Goal: Task Accomplishment & Management: Use online tool/utility

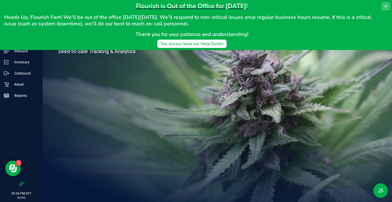
click at [386, 5] on icon at bounding box center [385, 6] width 4 height 4
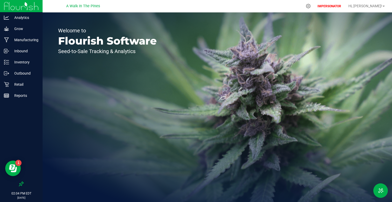
click at [89, 5] on span "A Walk In The Pines" at bounding box center [83, 6] width 34 height 5
click at [75, 81] on div "Welcome to Flourish Software Seed-to-Sale Tracking & Analytics" at bounding box center [108, 107] width 130 height 190
click at [315, 8] on div at bounding box center [308, 6] width 13 height 11
click at [311, 5] on icon at bounding box center [307, 5] width 5 height 5
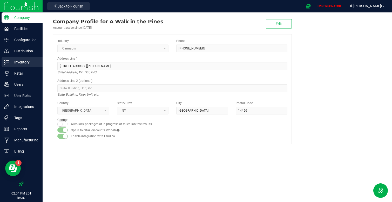
click at [25, 63] on p "Inventory" at bounding box center [24, 62] width 31 height 6
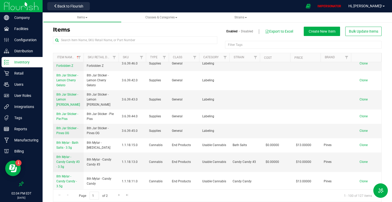
scroll to position [984, 0]
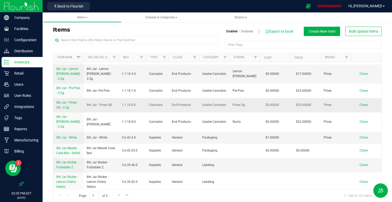
click at [64, 101] on span "8th Jar - Pines OG - 3.5g" at bounding box center [66, 105] width 20 height 9
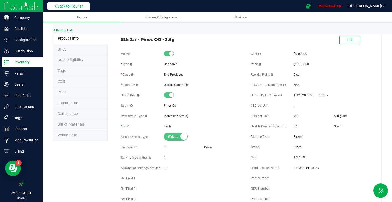
click at [61, 5] on span "Back to Flourish" at bounding box center [70, 6] width 26 height 4
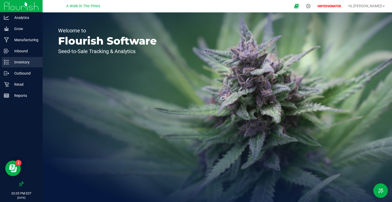
click at [27, 60] on p "Inventory" at bounding box center [24, 62] width 31 height 6
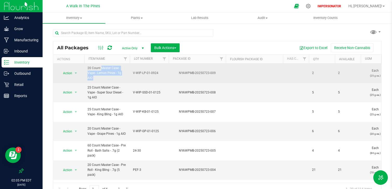
drag, startPoint x: 87, startPoint y: 68, endPoint x: 146, endPoint y: 76, distance: 59.7
click at [93, 68] on span "20 Count Master Case - Vape - Lemon Pines - 1g AIO" at bounding box center [106, 73] width 39 height 15
drag, startPoint x: 87, startPoint y: 68, endPoint x: 125, endPoint y: 74, distance: 38.8
click at [126, 74] on td "20 Count Master Case - Vape - Lemon Pines - 1g AIO" at bounding box center [106, 73] width 45 height 19
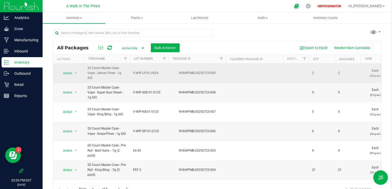
click at [127, 74] on td "20 Count Master Case - Vape - Lemon Pines - 1g AIO" at bounding box center [106, 73] width 45 height 19
drag, startPoint x: 94, startPoint y: 73, endPoint x: 118, endPoint y: 73, distance: 24.4
click at [118, 73] on span "20 Count Master Case - Vape - Lemon Pines - 1g AIO" at bounding box center [106, 73] width 39 height 15
click at [126, 73] on span "20 Count Master Case - Vape - Lemon Pines - 1g AIO" at bounding box center [106, 73] width 39 height 15
drag, startPoint x: 127, startPoint y: 73, endPoint x: 87, endPoint y: 69, distance: 40.7
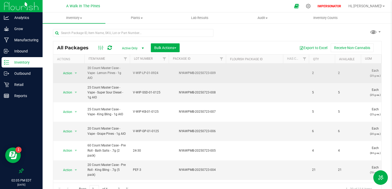
click at [87, 68] on td "20 Count Master Case - Vape - Lemon Pines - 1g AIO" at bounding box center [106, 73] width 45 height 19
click at [193, 72] on div "NYAWPMB-20250723-009" at bounding box center [197, 73] width 59 height 5
drag, startPoint x: 315, startPoint y: 69, endPoint x: 303, endPoint y: 68, distance: 12.0
click at [303, 68] on td at bounding box center [296, 73] width 26 height 19
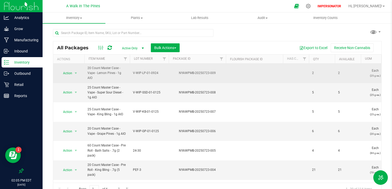
drag, startPoint x: 319, startPoint y: 69, endPoint x: 301, endPoint y: 69, distance: 17.4
click at [301, 69] on td at bounding box center [296, 73] width 26 height 19
drag, startPoint x: 311, startPoint y: 71, endPoint x: 320, endPoint y: 71, distance: 8.3
click at [320, 71] on span "2" at bounding box center [322, 73] width 20 height 5
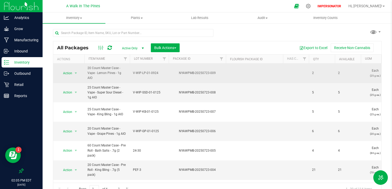
click at [320, 71] on span "2" at bounding box center [322, 73] width 20 height 5
drag, startPoint x: 341, startPoint y: 69, endPoint x: 219, endPoint y: 74, distance: 122.8
click at [219, 74] on td "NYAWPMB-20250723-009" at bounding box center [197, 73] width 57 height 19
drag, startPoint x: 86, startPoint y: 66, endPoint x: 153, endPoint y: 72, distance: 68.0
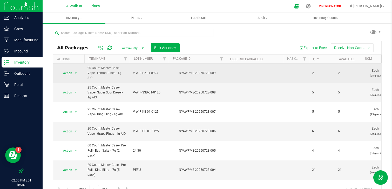
click at [127, 66] on td "20 Count Master Case - Vape - Lemon Pines - 1g AIO" at bounding box center [106, 73] width 45 height 19
drag, startPoint x: 319, startPoint y: 69, endPoint x: 299, endPoint y: 69, distance: 19.7
drag, startPoint x: 83, startPoint y: 69, endPoint x: 229, endPoint y: 72, distance: 146.3
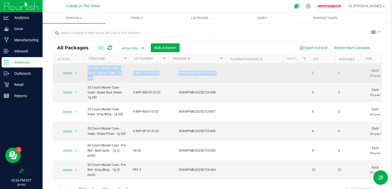
click at [229, 72] on td at bounding box center [254, 73] width 57 height 19
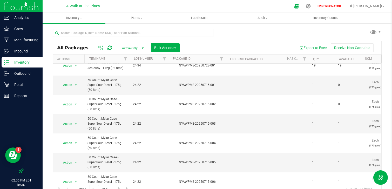
scroll to position [183, 0]
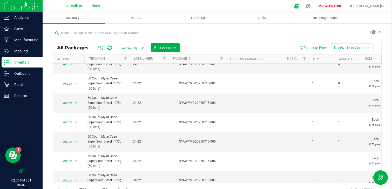
drag, startPoint x: 84, startPoint y: 129, endPoint x: 143, endPoint y: 132, distance: 59.7
drag, startPoint x: 86, startPoint y: 130, endPoint x: 118, endPoint y: 133, distance: 32.5
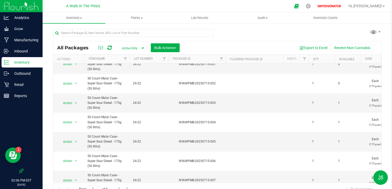
drag, startPoint x: 106, startPoint y: 135, endPoint x: 111, endPoint y: 135, distance: 5.4
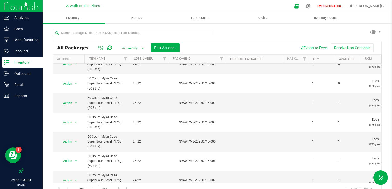
drag, startPoint x: 124, startPoint y: 135, endPoint x: 86, endPoint y: 131, distance: 38.8
drag, startPoint x: 126, startPoint y: 137, endPoint x: 84, endPoint y: 133, distance: 41.7
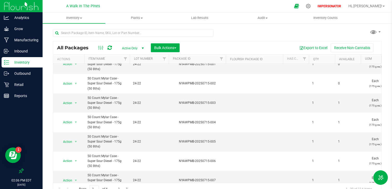
copy span "50 Count Mylar Case - Super Sour Diesel - 175g (50 8ths)"
click at [315, 2] on div at bounding box center [308, 6] width 13 height 11
click at [311, 5] on icon at bounding box center [307, 5] width 5 height 5
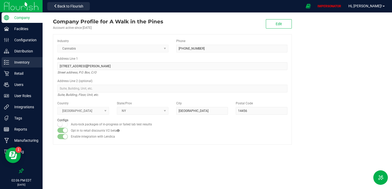
click at [20, 64] on p "Inventory" at bounding box center [24, 62] width 31 height 6
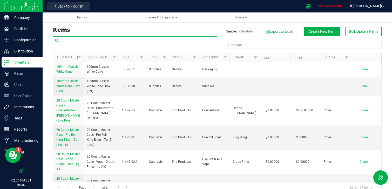
click at [103, 40] on input "text" at bounding box center [135, 40] width 164 height 8
paste input "50 Count Mylar Case - Super Sour Diesel - 175g (50 8ths)"
type input "50 Count Mylar Case - Super Sour Diesel - 175g (50 8ths)"
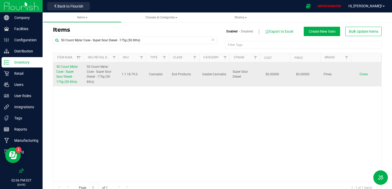
click at [74, 70] on link "50 Count Mylar Case - Super Sour Diesel - 175g (50 8ths)" at bounding box center [68, 74] width 24 height 20
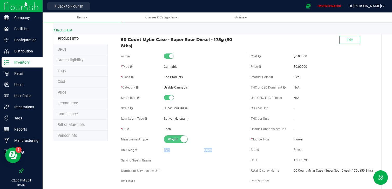
drag, startPoint x: 162, startPoint y: 151, endPoint x: 214, endPoint y: 151, distance: 52.1
click at [214, 151] on div "Unit Weight 175 Gram" at bounding box center [182, 150] width 122 height 8
click at [214, 151] on div "Gram" at bounding box center [223, 150] width 39 height 5
drag, startPoint x: 121, startPoint y: 149, endPoint x: 219, endPoint y: 152, distance: 98.6
click at [219, 152] on div "Active * Type Cannabis * Class End Products * Category" at bounding box center [182, 140] width 130 height 177
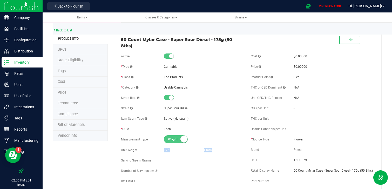
click at [219, 152] on div "Unit Weight 175 Gram" at bounding box center [182, 150] width 122 height 8
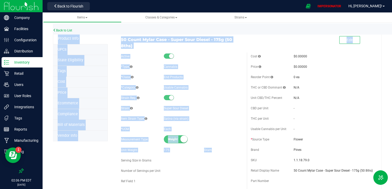
drag, startPoint x: 216, startPoint y: 150, endPoint x: 131, endPoint y: 32, distance: 145.9
click at [131, 41] on span "50 Count Mylar Case - Super Sour Diesel - 175g (50 8ths)" at bounding box center [182, 42] width 122 height 12
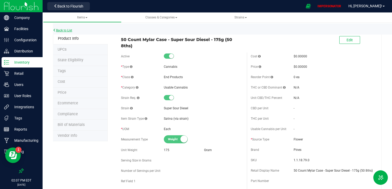
click at [63, 32] on link "Back to List" at bounding box center [62, 31] width 19 height 4
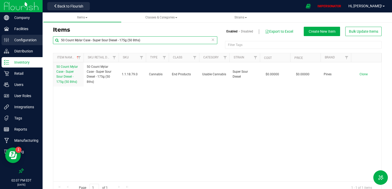
drag, startPoint x: 152, startPoint y: 41, endPoint x: 38, endPoint y: 41, distance: 113.8
click at [38, 41] on div "Company Facilities Configuration Distribution Inventory Retail Users User Roles…" at bounding box center [196, 94] width 392 height 189
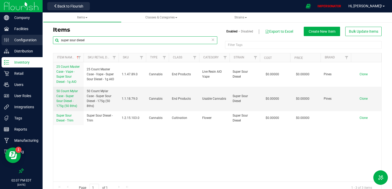
drag, startPoint x: 54, startPoint y: 41, endPoint x: 26, endPoint y: 40, distance: 28.0
click at [26, 41] on div "Company Facilities Configuration Distribution Inventory Retail Users User Roles…" at bounding box center [196, 94] width 392 height 189
type input "3.5"
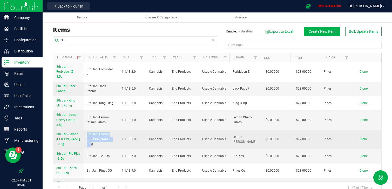
drag, startPoint x: 98, startPoint y: 135, endPoint x: 115, endPoint y: 141, distance: 18.2
click at [115, 141] on td "8th Jar - Lemon [PERSON_NAME] - 3.5g" at bounding box center [100, 139] width 35 height 19
copy span "8th Jar - Lemon [PERSON_NAME] - 3.5g"
click at [363, 139] on span "Clone" at bounding box center [363, 139] width 8 height 4
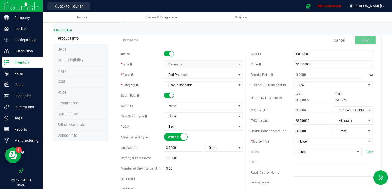
click at [141, 39] on input "text" at bounding box center [182, 40] width 122 height 8
drag, startPoint x: 163, startPoint y: 39, endPoint x: 134, endPoint y: 39, distance: 28.8
click at [134, 39] on input "8th Jar - Lemon [PERSON_NAME] - 3.5g" at bounding box center [182, 40] width 122 height 8
click at [190, 106] on span "None" at bounding box center [200, 105] width 72 height 7
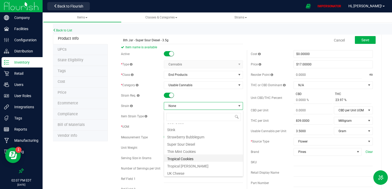
scroll to position [368, 0]
click at [189, 141] on li "Super Sour Diesel" at bounding box center [203, 143] width 79 height 7
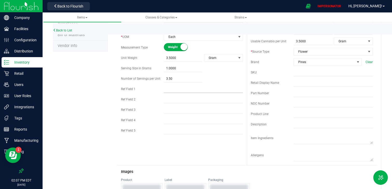
scroll to position [0, 0]
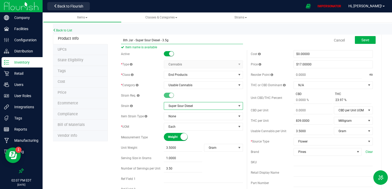
click at [132, 40] on input "8th Jar - Super Sour Diesel - 3.5g" at bounding box center [182, 40] width 122 height 8
type input "8th Mylar - Super Sour Diesel - 3.5g"
click at [368, 42] on button "Save" at bounding box center [364, 40] width 21 height 8
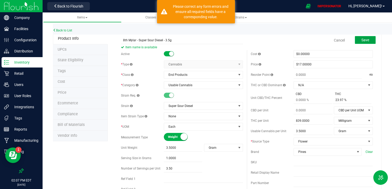
click at [362, 38] on span "Save" at bounding box center [365, 40] width 8 height 4
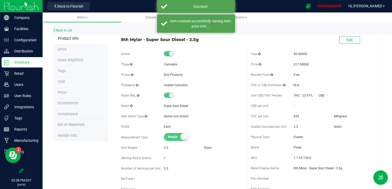
drag, startPoint x: 155, startPoint y: 40, endPoint x: 216, endPoint y: 40, distance: 60.9
click at [216, 40] on div "8th Mylar - Super Sour Diesel - 3.5g" at bounding box center [182, 38] width 130 height 9
copy span "8th Mylar - Super Sour Diesel - 3.5g"
click at [242, 44] on div "8th Mylar - Super Sour Diesel - 3.5g Edit" at bounding box center [246, 40] width 259 height 13
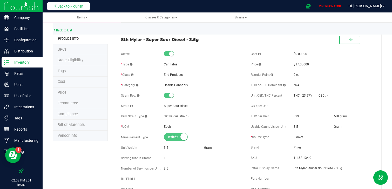
click at [57, 7] on icon at bounding box center [56, 6] width 4 height 4
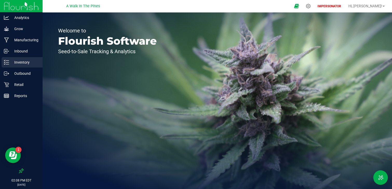
click at [26, 63] on p "Inventory" at bounding box center [24, 62] width 31 height 6
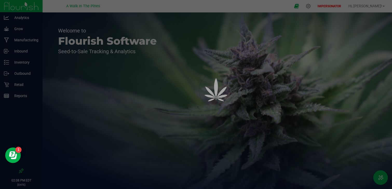
click at [21, 64] on div at bounding box center [196, 94] width 392 height 189
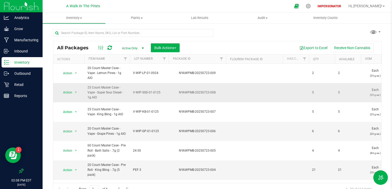
drag, startPoint x: 103, startPoint y: 95, endPoint x: 85, endPoint y: 79, distance: 23.7
click at [85, 83] on td "25 Count Master Case - Vape - Super Sour Diesel - 1g AIO" at bounding box center [106, 92] width 45 height 19
click at [100, 88] on span "25 Count Master Case - Vape - Super Sour Diesel - 1g AIO" at bounding box center [106, 92] width 39 height 15
drag, startPoint x: 88, startPoint y: 91, endPoint x: 101, endPoint y: 91, distance: 13.5
click at [101, 91] on span "25 Count Master Case - Vape - Super Sour Diesel - 1g AIO" at bounding box center [106, 92] width 39 height 15
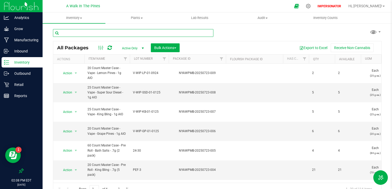
click at [100, 32] on input "text" at bounding box center [133, 33] width 160 height 8
type input "super sour diesel"
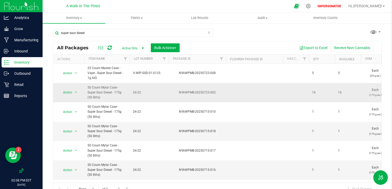
drag, startPoint x: 129, startPoint y: 94, endPoint x: 86, endPoint y: 86, distance: 44.2
click at [101, 90] on span "50 Count Mylar Case - Super Sour Diesel - 175g (50 8ths)" at bounding box center [106, 92] width 39 height 15
drag, startPoint x: 130, startPoint y: 94, endPoint x: 71, endPoint y: 83, distance: 59.8
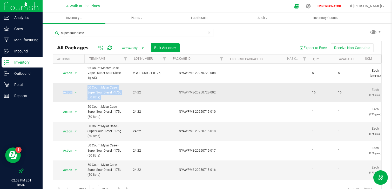
click at [110, 94] on span "50 Count Mylar Case - Super Sour Diesel - 175g (50 8ths)" at bounding box center [106, 92] width 39 height 15
drag, startPoint x: 321, startPoint y: 89, endPoint x: 300, endPoint y: 90, distance: 21.0
click at [317, 90] on span "16" at bounding box center [322, 92] width 20 height 5
drag, startPoint x: 89, startPoint y: 87, endPoint x: 148, endPoint y: 92, distance: 58.8
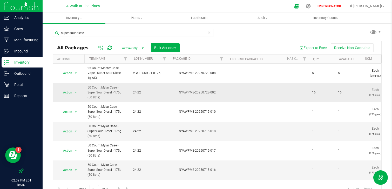
click at [148, 92] on span "24-22" at bounding box center [149, 92] width 33 height 5
click at [210, 90] on div "NYAWPMB-20250723-002" at bounding box center [197, 92] width 59 height 5
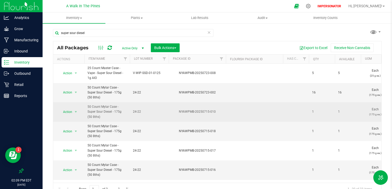
drag, startPoint x: 128, startPoint y: 107, endPoint x: 94, endPoint y: 101, distance: 34.1
click at [94, 102] on td "50 Count Mylar Case - Super Sour Diesel - 175g (50 8ths)" at bounding box center [106, 111] width 45 height 19
click at [96, 104] on span "50 Count Mylar Case - Super Sour Diesel - 175g (50 8ths)" at bounding box center [106, 111] width 39 height 15
click at [77, 110] on span "select" at bounding box center [76, 112] width 4 height 4
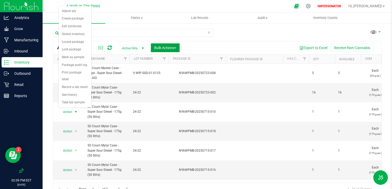
click at [176, 47] on span "Bulk Actions" at bounding box center [165, 48] width 22 height 4
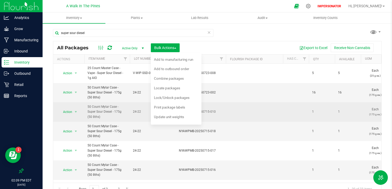
click at [115, 108] on span "50 Count Mylar Case - Super Sour Diesel - 175g (50 8ths)" at bounding box center [106, 111] width 39 height 15
drag, startPoint x: 340, startPoint y: 104, endPoint x: 208, endPoint y: 105, distance: 132.0
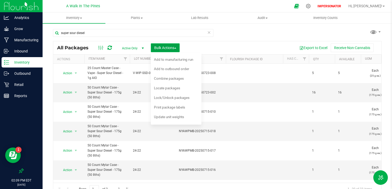
click at [171, 50] on button "Bulk Actions" at bounding box center [165, 47] width 29 height 9
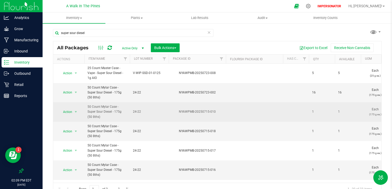
click at [339, 109] on span "1" at bounding box center [348, 111] width 20 height 5
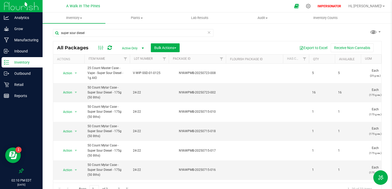
drag, startPoint x: 87, startPoint y: 87, endPoint x: 138, endPoint y: 91, distance: 51.8
click at [205, 91] on div "NYAWPMB-20250723-002" at bounding box center [197, 92] width 59 height 5
drag, startPoint x: 226, startPoint y: 89, endPoint x: 180, endPoint y: 87, distance: 45.7
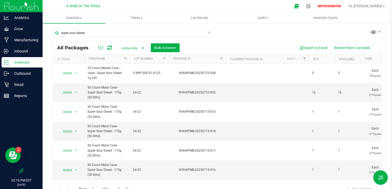
click at [204, 87] on td "NYAWPMB-20250723-002" at bounding box center [197, 92] width 57 height 19
drag, startPoint x: 324, startPoint y: 92, endPoint x: 294, endPoint y: 91, distance: 30.6
click at [297, 89] on td at bounding box center [296, 92] width 26 height 19
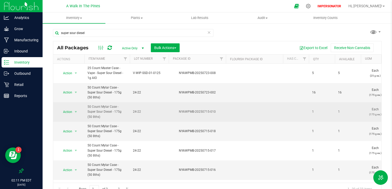
drag, startPoint x: 317, startPoint y: 105, endPoint x: 92, endPoint y: 107, distance: 224.8
click at [95, 107] on span "50 Count Mylar Case - Super Sour Diesel - 175g (50 8ths)" at bounding box center [106, 111] width 39 height 15
drag, startPoint x: 87, startPoint y: 103, endPoint x: 135, endPoint y: 105, distance: 47.5
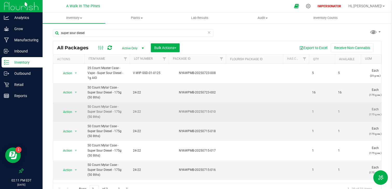
click at [143, 109] on span "24-22" at bounding box center [149, 111] width 33 height 5
click at [202, 109] on div "NYAWPMB-20250715-010" at bounding box center [197, 111] width 59 height 5
drag, startPoint x: 218, startPoint y: 104, endPoint x: 175, endPoint y: 102, distance: 43.6
click at [174, 109] on div "NYAWPMB-20250715-010" at bounding box center [197, 111] width 59 height 5
click at [186, 109] on div "NYAWPMB-20250715-010" at bounding box center [197, 111] width 59 height 5
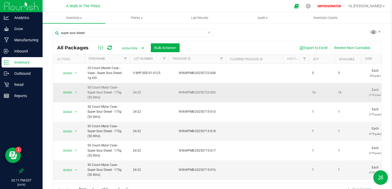
drag, startPoint x: 348, startPoint y: 89, endPoint x: 258, endPoint y: 87, distance: 90.3
click at [258, 87] on td at bounding box center [254, 92] width 57 height 19
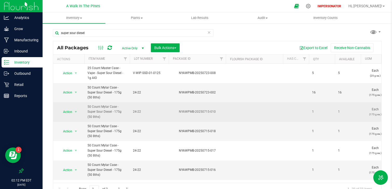
drag, startPoint x: 346, startPoint y: 106, endPoint x: 211, endPoint y: 100, distance: 135.2
click at [301, 109] on td at bounding box center [296, 111] width 26 height 19
drag, startPoint x: 318, startPoint y: 106, endPoint x: 301, endPoint y: 106, distance: 17.6
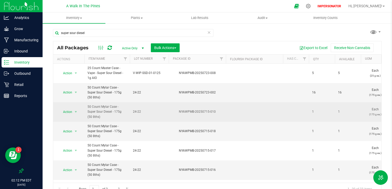
drag, startPoint x: 219, startPoint y: 104, endPoint x: 170, endPoint y: 104, distance: 48.5
click at [170, 109] on div "NYAWPMB-20250715-010" at bounding box center [197, 111] width 59 height 5
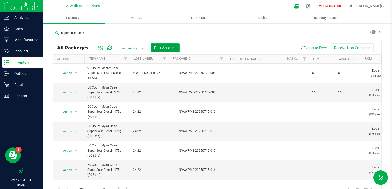
click at [154, 50] on button "Bulk Actions" at bounding box center [165, 47] width 29 height 9
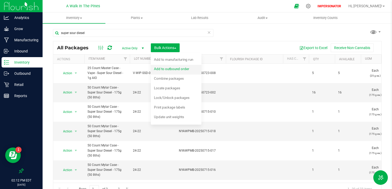
click at [180, 68] on span "Add to outbound order" at bounding box center [171, 69] width 35 height 4
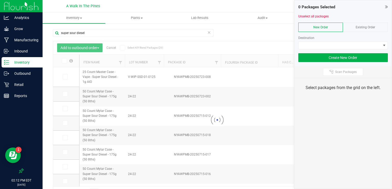
click at [64, 94] on div at bounding box center [217, 119] width 328 height 157
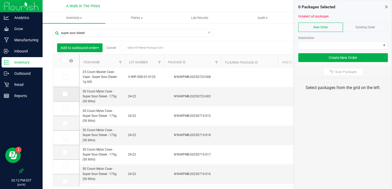
click at [64, 94] on icon at bounding box center [64, 94] width 3 height 0
click at [0, 0] on input "checkbox" at bounding box center [0, 0] width 0 height 0
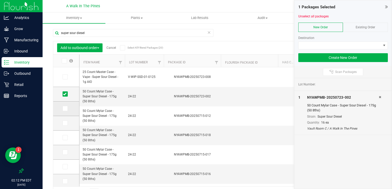
click at [64, 108] on icon at bounding box center [64, 108] width 3 height 0
click at [0, 0] on input "checkbox" at bounding box center [0, 0] width 0 height 0
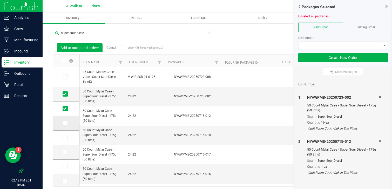
click at [64, 121] on span at bounding box center [64, 122] width 5 height 5
click at [0, 0] on input "checkbox" at bounding box center [0, 0] width 0 height 0
click at [64, 144] on td at bounding box center [66, 137] width 26 height 15
click at [64, 137] on icon at bounding box center [64, 137] width 3 height 0
click at [0, 0] on input "checkbox" at bounding box center [0, 0] width 0 height 0
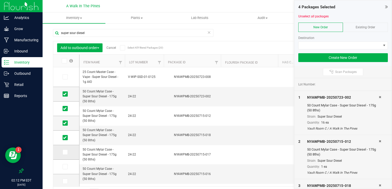
click at [64, 152] on icon at bounding box center [64, 152] width 3 height 0
click at [0, 0] on input "checkbox" at bounding box center [0, 0] width 0 height 0
click at [115, 47] on link "Cancel" at bounding box center [111, 48] width 10 height 4
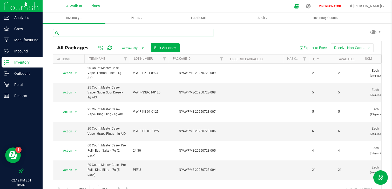
click at [115, 31] on input "text" at bounding box center [133, 33] width 160 height 8
type input "super sour diesel"
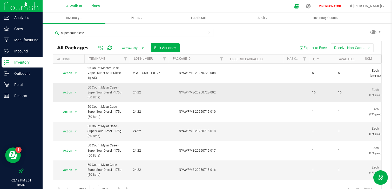
drag, startPoint x: 347, startPoint y: 92, endPoint x: 306, endPoint y: 90, distance: 40.7
click at [280, 91] on td at bounding box center [254, 92] width 57 height 19
drag, startPoint x: 345, startPoint y: 90, endPoint x: 297, endPoint y: 90, distance: 48.2
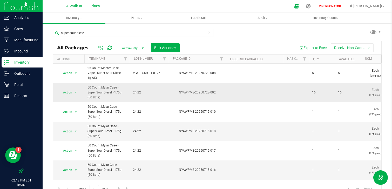
click at [297, 89] on td at bounding box center [296, 92] width 26 height 19
drag, startPoint x: 348, startPoint y: 90, endPoint x: 274, endPoint y: 90, distance: 74.4
click at [274, 90] on td at bounding box center [254, 92] width 57 height 19
click at [287, 93] on td at bounding box center [296, 92] width 26 height 19
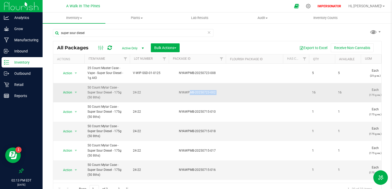
drag, startPoint x: 230, startPoint y: 94, endPoint x: 173, endPoint y: 87, distance: 57.0
click at [184, 90] on div "NYAWPMB-20250723-002" at bounding box center [197, 92] width 59 height 5
drag, startPoint x: 88, startPoint y: 87, endPoint x: 162, endPoint y: 92, distance: 74.3
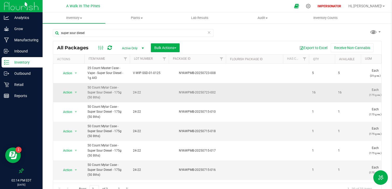
click at [162, 92] on span "24-22" at bounding box center [149, 92] width 33 height 5
click at [214, 90] on div "NYAWPMB-20250723-002" at bounding box center [197, 92] width 59 height 5
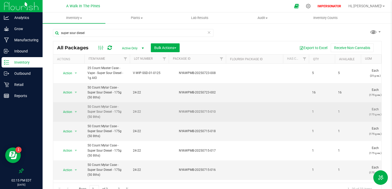
drag, startPoint x: 224, startPoint y: 104, endPoint x: 176, endPoint y: 103, distance: 48.2
click at [176, 109] on div "NYAWPMB-20250715-010" at bounding box center [197, 111] width 59 height 5
click at [226, 109] on td at bounding box center [254, 111] width 57 height 19
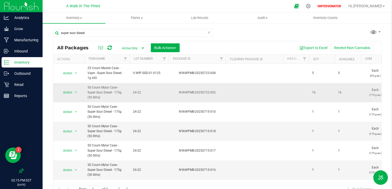
drag, startPoint x: 220, startPoint y: 89, endPoint x: 177, endPoint y: 88, distance: 43.3
click at [177, 90] on div "NYAWPMB-20250723-002" at bounding box center [197, 92] width 59 height 5
click at [98, 90] on span "50 Count Mylar Case - Super Sour Diesel - 175g (50 8ths)" at bounding box center [106, 92] width 39 height 15
drag, startPoint x: 86, startPoint y: 86, endPoint x: 130, endPoint y: 92, distance: 43.6
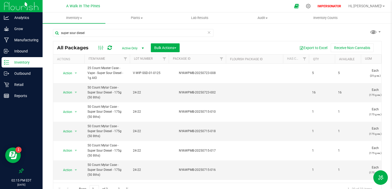
click at [177, 90] on div "NYAWPMB-20250723-002" at bounding box center [197, 92] width 59 height 5
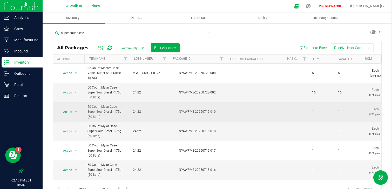
drag, startPoint x: 346, startPoint y: 103, endPoint x: 122, endPoint y: 109, distance: 223.8
click at [192, 107] on td "NYAWPMB-20250715-010" at bounding box center [197, 111] width 57 height 19
click at [331, 109] on span "1" at bounding box center [322, 111] width 20 height 5
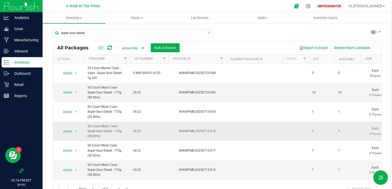
click at [323, 129] on span "1" at bounding box center [322, 131] width 20 height 5
click at [311, 6] on icon at bounding box center [307, 5] width 5 height 5
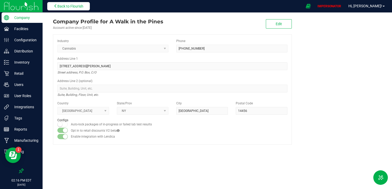
click at [60, 3] on button "Back to Flourish" at bounding box center [68, 6] width 43 height 8
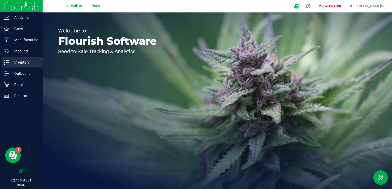
click at [26, 62] on p "Inventory" at bounding box center [24, 62] width 31 height 6
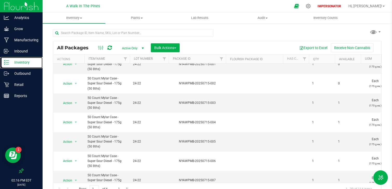
scroll to position [21, 0]
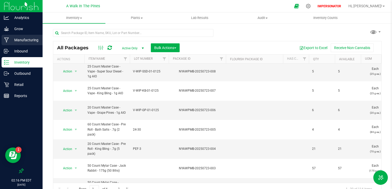
click at [30, 42] on p "Manufacturing" at bounding box center [24, 40] width 31 height 6
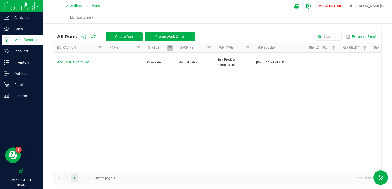
click at [315, 3] on div at bounding box center [308, 6] width 13 height 11
click at [312, 4] on div at bounding box center [307, 5] width 7 height 5
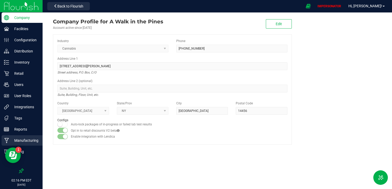
click at [28, 141] on p "Manufacturing" at bounding box center [24, 140] width 31 height 6
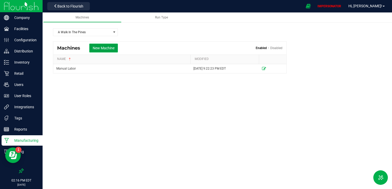
click at [108, 49] on button "New Machine" at bounding box center [103, 48] width 29 height 9
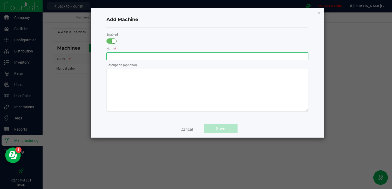
click at [113, 57] on input "text" at bounding box center [207, 56] width 202 height 8
type input "Item Consolidation"
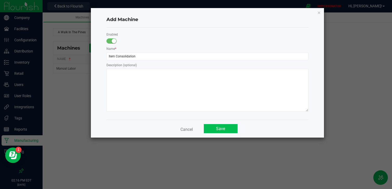
click at [224, 131] on button "Save" at bounding box center [221, 128] width 34 height 9
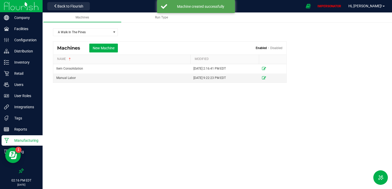
click at [182, 117] on div "Machines Run Type A Walk In The Pines Machines New Machine Enabled Disabled NAM…" at bounding box center [217, 82] width 349 height 140
click at [55, 8] on icon at bounding box center [56, 6] width 4 height 4
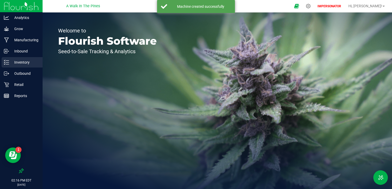
click at [30, 62] on p "Inventory" at bounding box center [24, 62] width 31 height 6
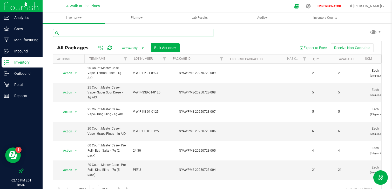
click at [95, 32] on input "text" at bounding box center [133, 33] width 160 height 8
type input "super sour diesel"
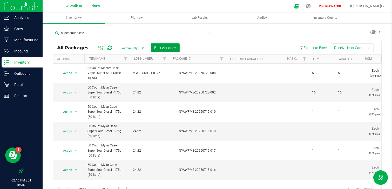
click at [173, 47] on span "Bulk Actions" at bounding box center [165, 48] width 22 height 4
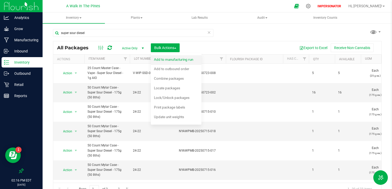
click at [188, 63] on div "Add to manufacturing run" at bounding box center [177, 60] width 46 height 8
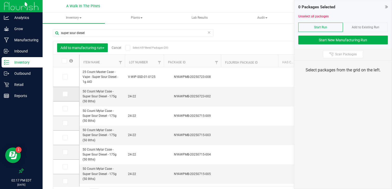
click at [65, 94] on icon at bounding box center [64, 94] width 3 height 0
click at [0, 0] on input "checkbox" at bounding box center [0, 0] width 0 height 0
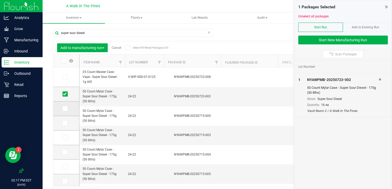
click at [64, 108] on icon at bounding box center [64, 108] width 3 height 0
click at [0, 0] on input "checkbox" at bounding box center [0, 0] width 0 height 0
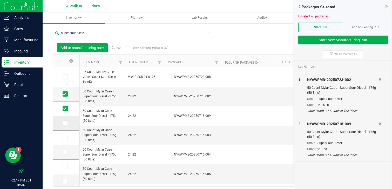
click at [64, 123] on icon at bounding box center [64, 123] width 3 height 0
click at [0, 0] on input "checkbox" at bounding box center [0, 0] width 0 height 0
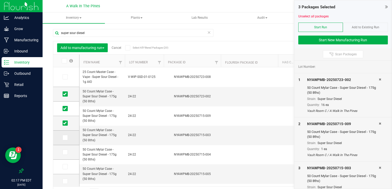
click at [64, 137] on icon at bounding box center [64, 137] width 3 height 0
click at [0, 0] on input "checkbox" at bounding box center [0, 0] width 0 height 0
click at [67, 151] on span at bounding box center [64, 151] width 5 height 5
click at [0, 0] on input "checkbox" at bounding box center [0, 0] width 0 height 0
click at [66, 165] on span at bounding box center [64, 166] width 5 height 5
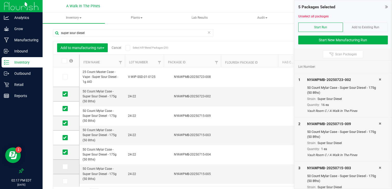
click at [0, 0] on input "checkbox" at bounding box center [0, 0] width 0 height 0
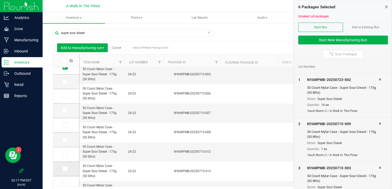
scroll to position [87, 0]
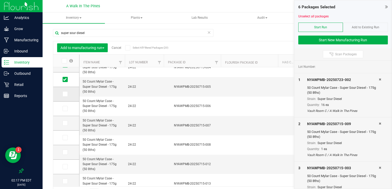
click at [65, 97] on td at bounding box center [66, 94] width 26 height 15
click at [63, 94] on icon at bounding box center [64, 94] width 3 height 0
click at [0, 0] on input "checkbox" at bounding box center [0, 0] width 0 height 0
click at [64, 108] on icon at bounding box center [64, 108] width 3 height 0
click at [0, 0] on input "checkbox" at bounding box center [0, 0] width 0 height 0
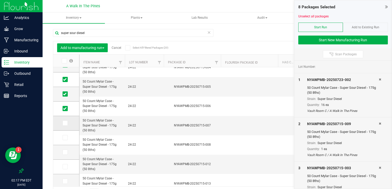
click at [66, 123] on icon at bounding box center [64, 123] width 3 height 0
click at [0, 0] on input "checkbox" at bounding box center [0, 0] width 0 height 0
click at [66, 138] on span at bounding box center [64, 137] width 5 height 5
click at [0, 0] on input "checkbox" at bounding box center [0, 0] width 0 height 0
click at [66, 152] on icon at bounding box center [64, 152] width 3 height 0
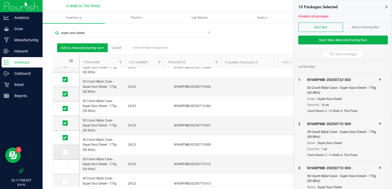
click at [0, 0] on input "checkbox" at bounding box center [0, 0] width 0 height 0
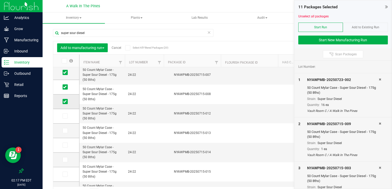
scroll to position [153, 0]
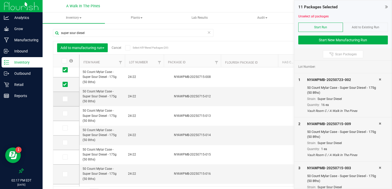
click at [63, 101] on td at bounding box center [66, 99] width 26 height 15
click at [63, 99] on icon at bounding box center [64, 99] width 3 height 0
click at [0, 0] on input "checkbox" at bounding box center [0, 0] width 0 height 0
click at [66, 113] on icon at bounding box center [64, 113] width 3 height 0
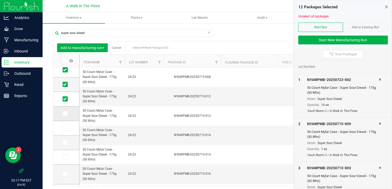
click at [0, 0] on input "checkbox" at bounding box center [0, 0] width 0 height 0
click at [66, 130] on span at bounding box center [64, 127] width 5 height 5
click at [0, 0] on input "checkbox" at bounding box center [0, 0] width 0 height 0
click at [66, 142] on icon at bounding box center [64, 142] width 3 height 0
click at [0, 0] on input "checkbox" at bounding box center [0, 0] width 0 height 0
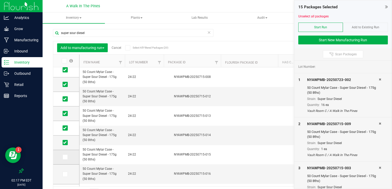
click at [66, 159] on span at bounding box center [64, 156] width 5 height 5
click at [0, 0] on input "checkbox" at bounding box center [0, 0] width 0 height 0
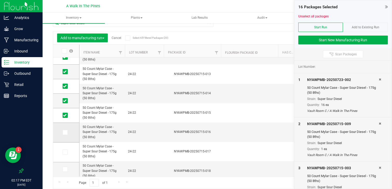
click at [65, 132] on icon at bounding box center [64, 132] width 3 height 0
click at [0, 0] on input "checkbox" at bounding box center [0, 0] width 0 height 0
click at [65, 152] on icon at bounding box center [64, 152] width 3 height 0
click at [0, 0] on input "checkbox" at bounding box center [0, 0] width 0 height 0
click at [65, 152] on icon at bounding box center [64, 152] width 3 height 0
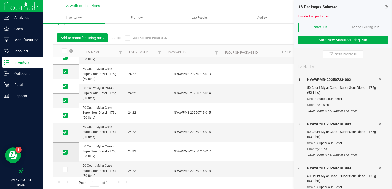
click at [0, 0] on input "checkbox" at bounding box center [0, 0] width 0 height 0
click at [66, 132] on icon at bounding box center [64, 132] width 3 height 0
click at [0, 0] on input "checkbox" at bounding box center [0, 0] width 0 height 0
click at [65, 169] on icon at bounding box center [64, 169] width 3 height 0
click at [0, 0] on input "checkbox" at bounding box center [0, 0] width 0 height 0
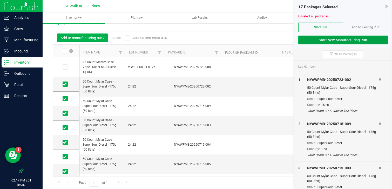
click at [338, 40] on button "Start New Manufacturing Run" at bounding box center [343, 40] width 90 height 9
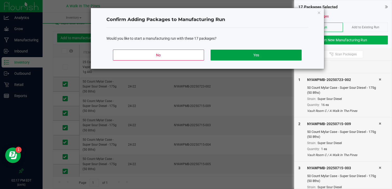
click at [255, 56] on button "Yes" at bounding box center [255, 55] width 91 height 11
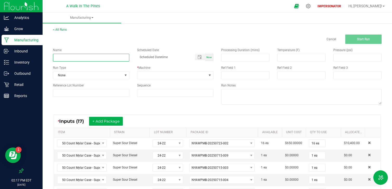
click at [95, 58] on input at bounding box center [91, 58] width 76 height 8
type input "Super Sour Diesel Eighth Item Transformation"
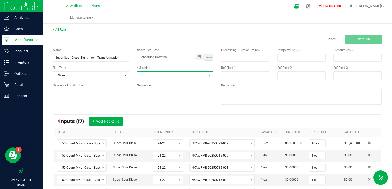
click at [194, 77] on span at bounding box center [171, 75] width 69 height 7
click at [168, 98] on li "Item Consolidation" at bounding box center [175, 97] width 76 height 9
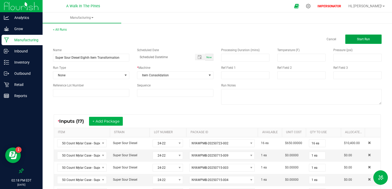
click at [364, 37] on button "Start Run" at bounding box center [363, 38] width 36 height 9
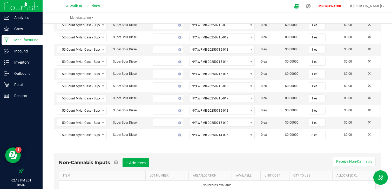
scroll to position [322, 0]
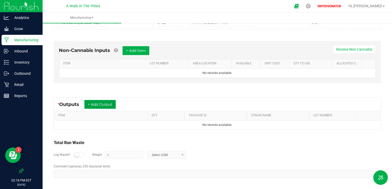
click at [102, 103] on button "+ Add Output" at bounding box center [99, 104] width 31 height 9
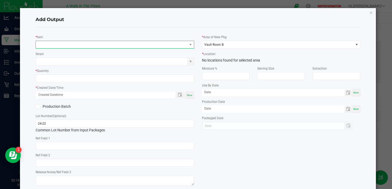
click at [73, 42] on span "NO DATA FOUND" at bounding box center [111, 44] width 151 height 7
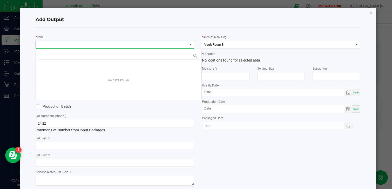
scroll to position [8, 158]
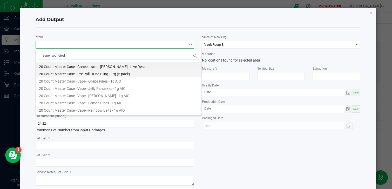
type input "super sour dies"
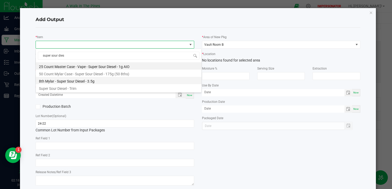
click at [96, 82] on li "8th Mylar - Super Sour Diesel - 3.5g" at bounding box center [118, 80] width 165 height 7
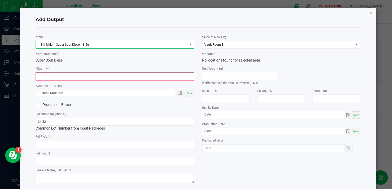
click at [69, 78] on input "0" at bounding box center [114, 76] width 157 height 7
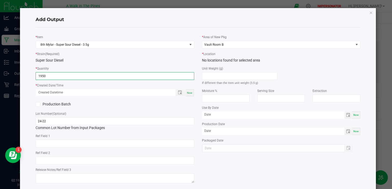
type input "1950 ea"
click at [188, 94] on div "Now" at bounding box center [189, 92] width 8 height 7
type input "[DATE] 2:19 PM"
type input "[DATE]"
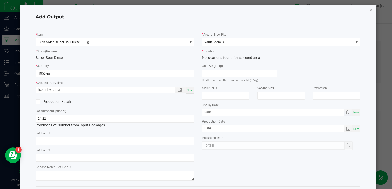
scroll to position [26, 0]
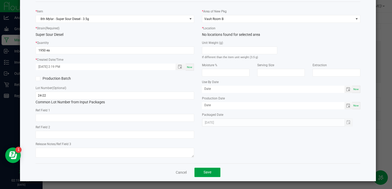
click at [211, 173] on button "Save" at bounding box center [207, 171] width 26 height 9
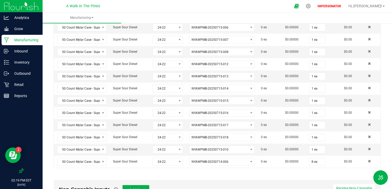
scroll to position [0, 0]
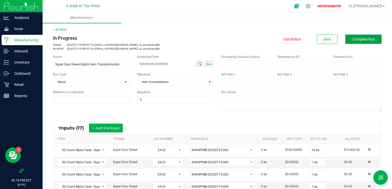
click at [369, 35] on button "Complete Run" at bounding box center [363, 38] width 36 height 9
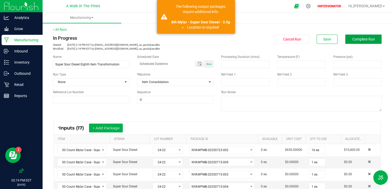
scroll to position [326, 0]
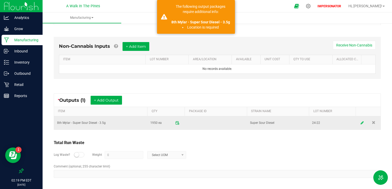
click at [359, 123] on link at bounding box center [362, 123] width 8 height 10
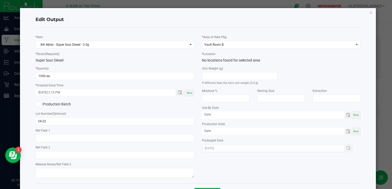
click at [213, 52] on label "Location" at bounding box center [209, 54] width 12 height 5
drag, startPoint x: 216, startPoint y: 59, endPoint x: 245, endPoint y: 62, distance: 28.7
click at [245, 62] on div "No locations found for selected area" at bounding box center [281, 60] width 158 height 5
click at [371, 9] on div "Edit Output * Item 8th Mylar - Super Sour Diesel - 3.5g * Strain (Required) Sup…" at bounding box center [197, 104] width 355 height 193
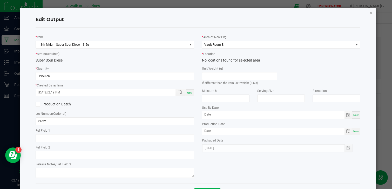
click at [371, 11] on icon "button" at bounding box center [371, 12] width 4 height 6
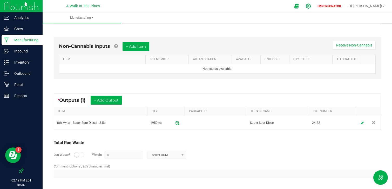
click at [315, 10] on div at bounding box center [308, 6] width 13 height 11
click at [311, 6] on icon at bounding box center [307, 5] width 5 height 5
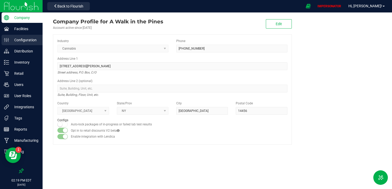
click at [17, 40] on p "Configuration" at bounding box center [24, 40] width 31 height 6
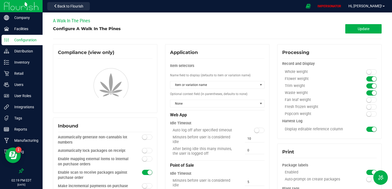
type input "Vault Room C"
type input "A Walk In The Pines"
type input "Vault Room B"
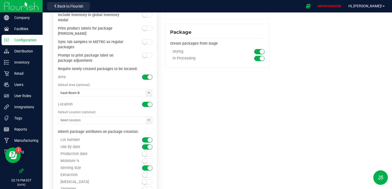
scroll to position [566, 0]
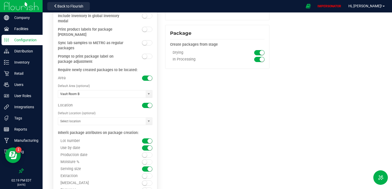
click at [149, 103] on small at bounding box center [149, 105] width 5 height 5
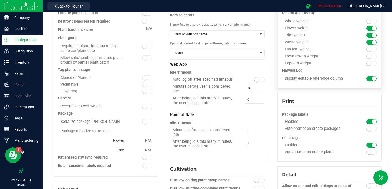
scroll to position [0, 0]
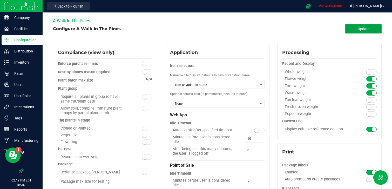
click at [364, 29] on span "Update" at bounding box center [363, 29] width 12 height 4
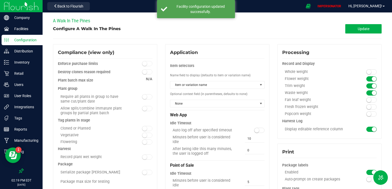
click at [32, 5] on img at bounding box center [21, 6] width 35 height 12
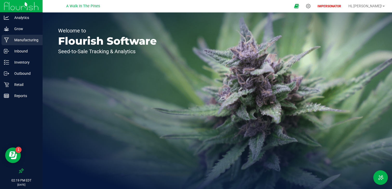
click at [26, 43] on div "Manufacturing" at bounding box center [22, 40] width 41 height 10
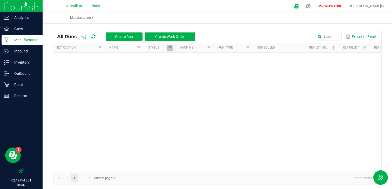
click at [31, 39] on p "Manufacturing" at bounding box center [24, 40] width 31 height 6
click at [88, 19] on span "Manufacturing" at bounding box center [82, 18] width 79 height 4
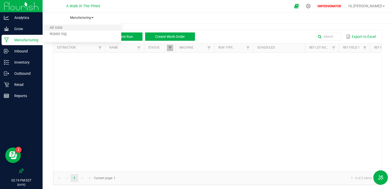
click at [85, 26] on li "All runs" at bounding box center [82, 28] width 79 height 6
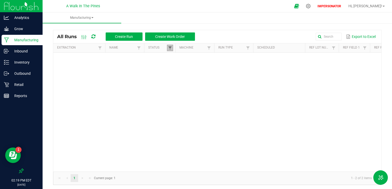
click at [169, 49] on span at bounding box center [170, 48] width 4 height 4
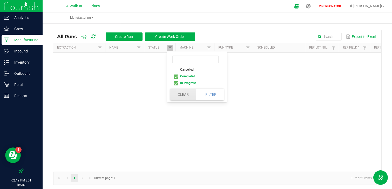
click at [192, 93] on button "Clear" at bounding box center [183, 94] width 26 height 11
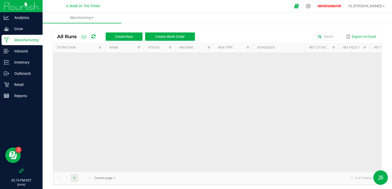
click at [92, 91] on td "MP-20250827181833-2" at bounding box center [79, 184] width 52 height 263
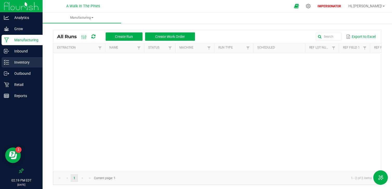
click at [32, 62] on p "Inventory" at bounding box center [24, 62] width 31 height 6
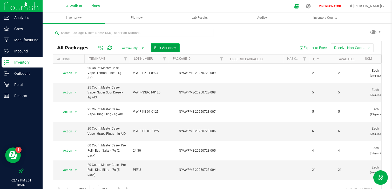
click at [172, 50] on button "Bulk Actions" at bounding box center [165, 47] width 29 height 9
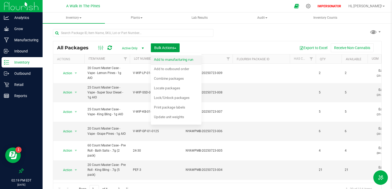
drag, startPoint x: 168, startPoint y: 60, endPoint x: 174, endPoint y: 58, distance: 7.2
click at [174, 58] on div "All Packages Active Only Active Only Lab Samples Locked All Bulk Actions Add to…" at bounding box center [217, 118] width 328 height 154
click at [174, 58] on span "Add to manufacturing run" at bounding box center [173, 59] width 39 height 4
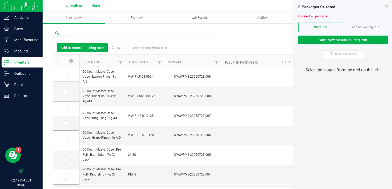
click at [81, 35] on input "text" at bounding box center [133, 33] width 160 height 8
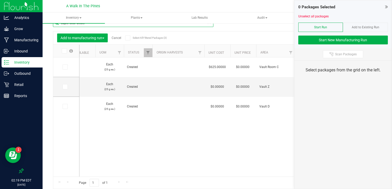
scroll to position [0, 253]
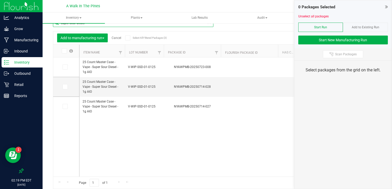
type input "super sour diesel"
click at [116, 139] on div "25 Count Master Case - Vape - Super Sour Diesel - 1g AIO V-WIP-SSD-01-0125 NYAW…" at bounding box center [229, 116] width 301 height 119
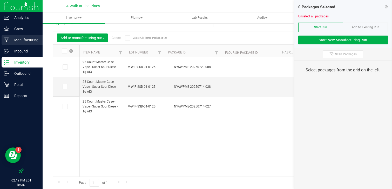
click at [33, 42] on p "Manufacturing" at bounding box center [24, 40] width 31 height 6
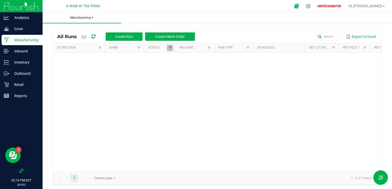
click at [89, 18] on span "Manufacturing" at bounding box center [82, 18] width 79 height 4
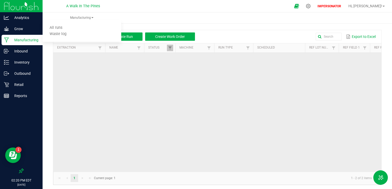
click at [89, 70] on td "MP-20250827181833-2" at bounding box center [79, 184] width 52 height 263
click at [121, 80] on td "Super Sour Diesel Eighth Item Transformation" at bounding box center [124, 184] width 39 height 263
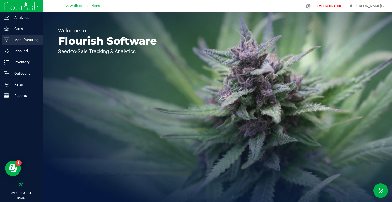
click at [19, 36] on div "Manufacturing" at bounding box center [22, 40] width 41 height 10
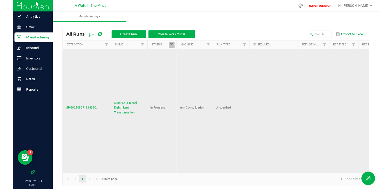
scroll to position [69, 0]
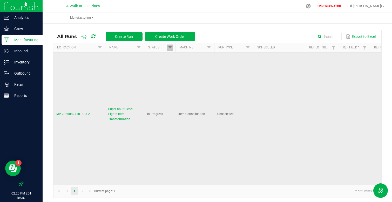
click at [75, 113] on span "MP-20250827181833-2" at bounding box center [72, 114] width 33 height 4
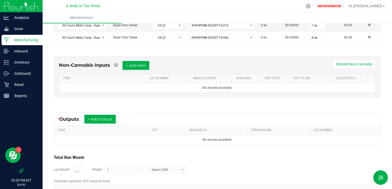
scroll to position [322, 0]
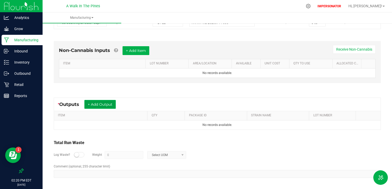
click at [111, 105] on button "+ Add Output" at bounding box center [99, 104] width 31 height 9
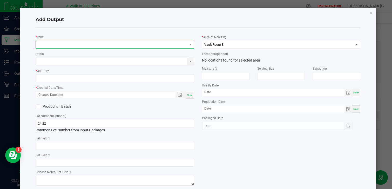
click at [71, 43] on span "NO DATA FOUND" at bounding box center [111, 44] width 151 height 7
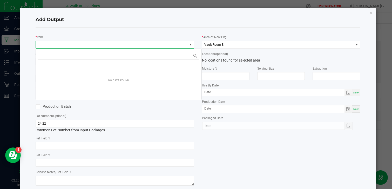
scroll to position [8, 158]
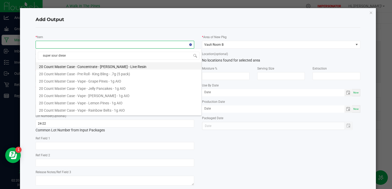
type input "super sour diesel"
type input "0 ea"
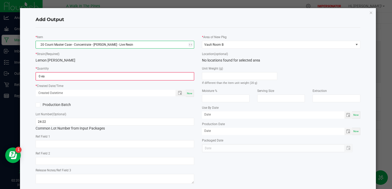
click at [100, 45] on span "20 Count Master Case - Concentrate - [PERSON_NAME] - Live Resin" at bounding box center [111, 44] width 151 height 7
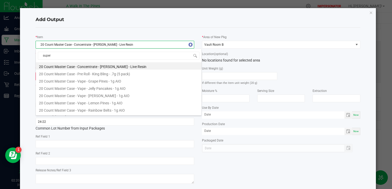
type input "super"
type input "super sour"
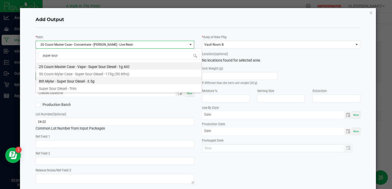
click at [109, 82] on li "8th Mylar - Super Sour Diesel - 3.5g" at bounding box center [118, 80] width 165 height 7
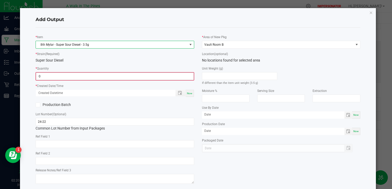
click at [78, 75] on input "0" at bounding box center [114, 76] width 157 height 7
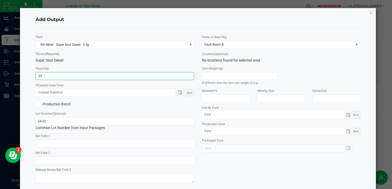
type input "2"
type input "1950 ea"
click at [188, 93] on span "Now" at bounding box center [189, 92] width 5 height 3
type input "08/27/2025 2:20 PM"
type input "[DATE]"
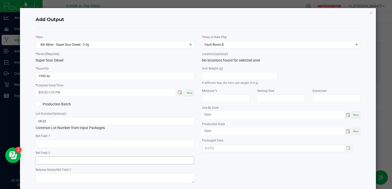
scroll to position [26, 0]
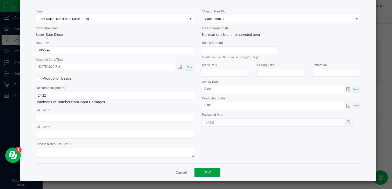
click at [213, 170] on button "Save" at bounding box center [207, 171] width 26 height 9
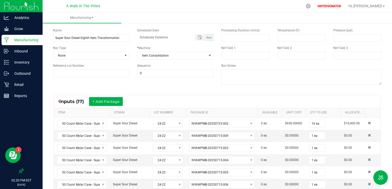
scroll to position [0, 0]
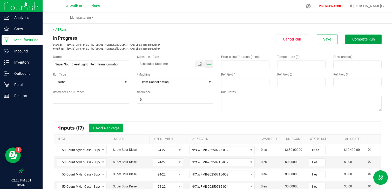
click at [353, 37] on span "Complete Run" at bounding box center [363, 39] width 23 height 4
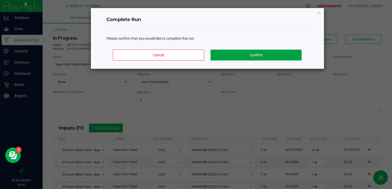
click at [246, 53] on button "Confirm" at bounding box center [255, 55] width 91 height 11
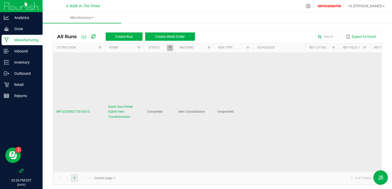
scroll to position [70, 0]
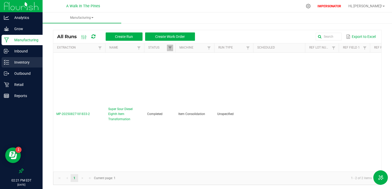
click at [29, 61] on p "Inventory" at bounding box center [24, 62] width 31 height 6
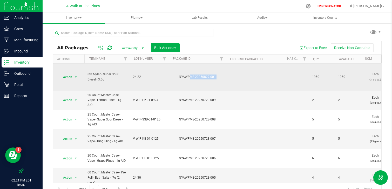
drag, startPoint x: 244, startPoint y: 77, endPoint x: 176, endPoint y: 77, distance: 68.4
drag, startPoint x: 332, startPoint y: 79, endPoint x: 297, endPoint y: 79, distance: 35.8
click at [299, 73] on td at bounding box center [296, 77] width 26 height 27
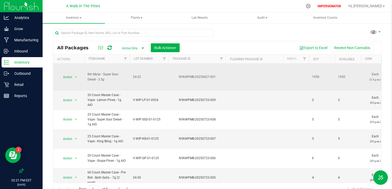
click at [68, 74] on span "Action" at bounding box center [65, 76] width 14 height 7
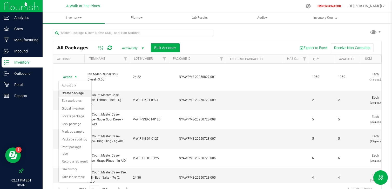
click at [81, 93] on li "Create package" at bounding box center [75, 93] width 33 height 8
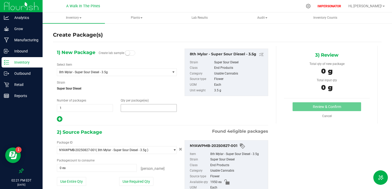
click at [153, 110] on span at bounding box center [149, 108] width 56 height 8
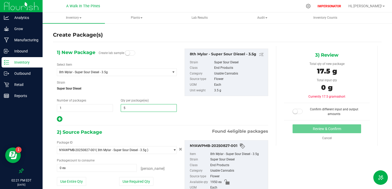
type input "50"
click at [177, 129] on div "2) Source Package Found 4 eligible packages" at bounding box center [162, 132] width 211 height 8
click at [22, 65] on p "Inventory" at bounding box center [24, 62] width 31 height 6
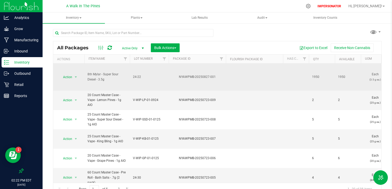
drag, startPoint x: 324, startPoint y: 76, endPoint x: 289, endPoint y: 76, distance: 34.7
click at [289, 76] on td at bounding box center [296, 77] width 26 height 27
drag, startPoint x: 231, startPoint y: 78, endPoint x: 173, endPoint y: 78, distance: 57.8
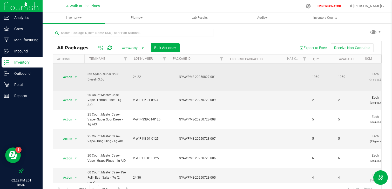
click at [223, 79] on div "NYAWPMB-20250827-001" at bounding box center [197, 76] width 59 height 5
drag, startPoint x: 221, startPoint y: 78, endPoint x: 166, endPoint y: 78, distance: 54.7
click at [166, 78] on td "24-22" at bounding box center [149, 77] width 39 height 27
click at [70, 76] on span "Action" at bounding box center [65, 76] width 14 height 7
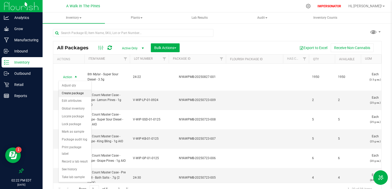
click at [78, 94] on li "Create package" at bounding box center [75, 93] width 33 height 8
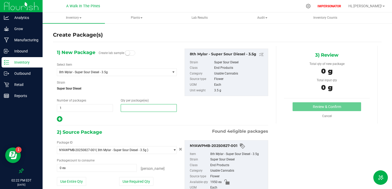
click at [155, 105] on span at bounding box center [149, 108] width 56 height 8
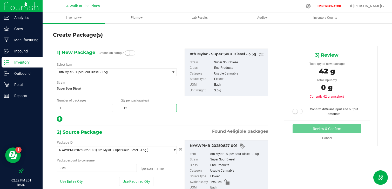
type input "1"
type input "150"
click at [206, 113] on div "1) New Package Create lab sample Select Item 8th Mylar - Super Sour Diesel - 3.…" at bounding box center [162, 85] width 219 height 74
click at [90, 169] on span at bounding box center [97, 168] width 80 height 8
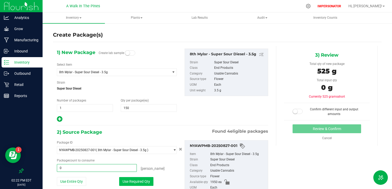
click at [122, 180] on button "Use Required Qty" at bounding box center [136, 181] width 34 height 9
type input "150 ea"
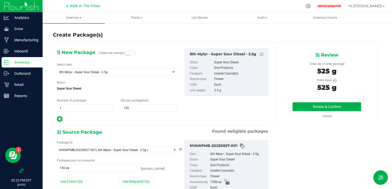
scroll to position [31, 0]
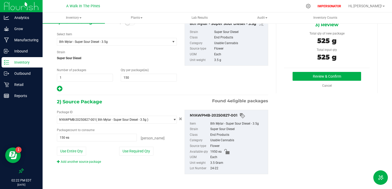
drag, startPoint x: 209, startPoint y: 148, endPoint x: 225, endPoint y: 151, distance: 15.5
click at [225, 151] on ul "Item 8th Mylar - Super Sour Diesel - 3.5g Strain Super Sour Diesel Class End Pr…" at bounding box center [226, 145] width 78 height 52
click at [301, 117] on div "1) New Package Create lab sample Select Item 8th Mylar - Super Sour Diesel - 3.…" at bounding box center [217, 100] width 328 height 169
drag, startPoint x: 188, startPoint y: 113, endPoint x: 238, endPoint y: 113, distance: 49.3
click at [238, 113] on div "NYAWPMB-20250827-001" at bounding box center [226, 116] width 78 height 6
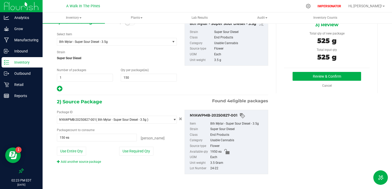
click at [317, 116] on div "1) New Package Create lab sample Select Item 8th Mylar - Super Sour Diesel - 3.…" at bounding box center [217, 100] width 328 height 169
click at [301, 137] on div "1) New Package Create lab sample Select Item 8th Mylar - Super Sour Diesel - 3.…" at bounding box center [217, 100] width 328 height 169
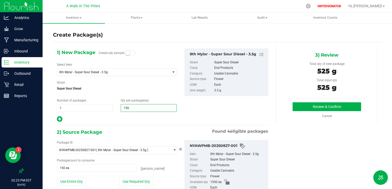
drag, startPoint x: 144, startPoint y: 110, endPoint x: 88, endPoint y: 103, distance: 56.2
click at [89, 104] on div "Number of packages 1 1 Qty per package (ea) 150 150" at bounding box center [117, 105] width 128 height 14
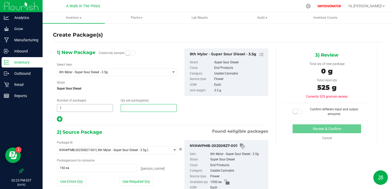
type input "0"
click at [68, 106] on span "1 1" at bounding box center [85, 108] width 56 height 8
type input "39"
click at [131, 111] on span at bounding box center [149, 108] width 56 height 8
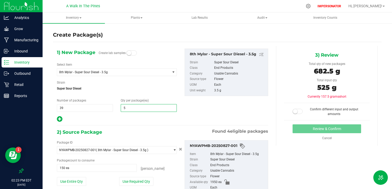
type input "50"
click at [204, 106] on div "1) New Package Create lab samples Select Item 8th Mylar - Super Sour Diesel - 3…" at bounding box center [162, 85] width 219 height 74
drag, startPoint x: 58, startPoint y: 98, endPoint x: 99, endPoint y: 98, distance: 41.0
click at [99, 98] on div "1) New Package Create lab samples Select Item 8th Mylar - Super Sour Diesel - 3…" at bounding box center [117, 85] width 128 height 74
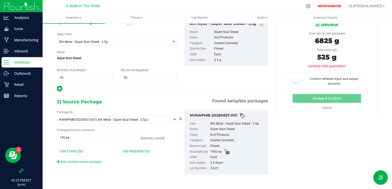
scroll to position [30, 0]
click at [140, 149] on button "Use Required Qty" at bounding box center [136, 150] width 34 height 9
type input "1950 ea"
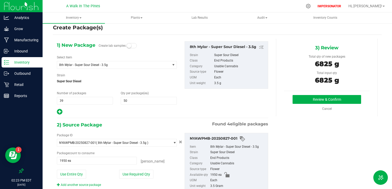
scroll to position [0, 0]
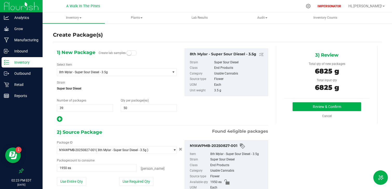
click at [315, 70] on span "6825 g" at bounding box center [327, 71] width 24 height 8
click at [17, 59] on p "Inventory" at bounding box center [24, 62] width 31 height 6
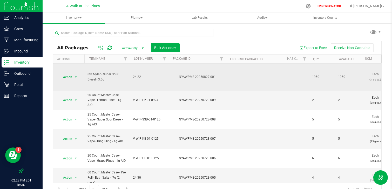
drag, startPoint x: 218, startPoint y: 80, endPoint x: 156, endPoint y: 77, distance: 62.5
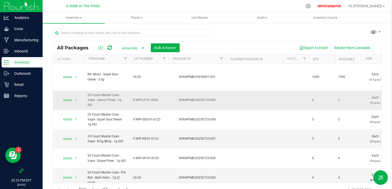
click at [226, 104] on td at bounding box center [254, 99] width 57 height 19
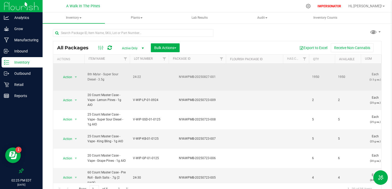
drag, startPoint x: 224, startPoint y: 79, endPoint x: 170, endPoint y: 76, distance: 54.0
click at [170, 76] on div "NYAWPMB-20250827-001" at bounding box center [197, 76] width 59 height 5
click at [135, 80] on td "24-22" at bounding box center [149, 77] width 39 height 27
click at [141, 85] on td "24-22" at bounding box center [149, 77] width 39 height 27
click at [215, 77] on div "NYAWPMB-20250827-001" at bounding box center [197, 76] width 59 height 5
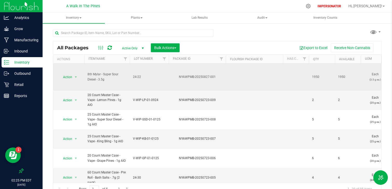
drag, startPoint x: 218, startPoint y: 77, endPoint x: 179, endPoint y: 78, distance: 38.9
click at [179, 78] on div "NYAWPMB-20250827-001" at bounding box center [197, 76] width 59 height 5
click at [187, 74] on div "NYAWPMB-20250827-001" at bounding box center [197, 76] width 59 height 5
drag, startPoint x: 178, startPoint y: 76, endPoint x: 215, endPoint y: 76, distance: 37.1
click at [215, 76] on div "NYAWPMB-20250827-001" at bounding box center [197, 76] width 59 height 5
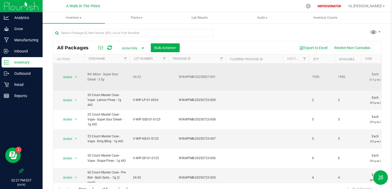
click at [215, 76] on div "NYAWPMB-20250827-001" at bounding box center [197, 76] width 59 height 5
drag, startPoint x: 225, startPoint y: 75, endPoint x: 175, endPoint y: 74, distance: 50.0
click at [175, 74] on div "NYAWPMB-20250827-001" at bounding box center [197, 76] width 59 height 5
click at [115, 82] on td "8th Mylar - Super Sour Diesel - 3.5g" at bounding box center [106, 77] width 45 height 27
drag, startPoint x: 222, startPoint y: 75, endPoint x: 171, endPoint y: 75, distance: 51.9
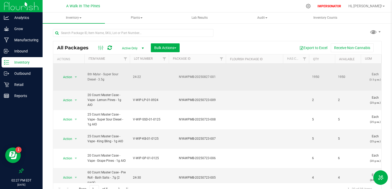
click at [171, 75] on div "NYAWPMB-20250827-001" at bounding box center [197, 76] width 59 height 5
click at [195, 75] on div "NYAWPMB-20250827-001" at bounding box center [197, 76] width 59 height 5
drag, startPoint x: 220, startPoint y: 77, endPoint x: 185, endPoint y: 77, distance: 34.7
click at [185, 77] on div "NYAWPMB-20250827-001" at bounding box center [197, 76] width 59 height 5
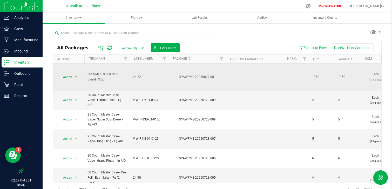
click at [221, 79] on div "NYAWPMB-20250827-001" at bounding box center [197, 76] width 59 height 5
drag, startPoint x: 228, startPoint y: 78, endPoint x: 91, endPoint y: 67, distance: 137.1
click at [151, 75] on span "24-22" at bounding box center [149, 76] width 33 height 5
click at [206, 76] on div "NYAWPMB-20250827-001" at bounding box center [197, 76] width 59 height 5
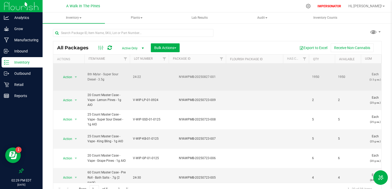
drag, startPoint x: 87, startPoint y: 73, endPoint x: 111, endPoint y: 83, distance: 26.3
click at [112, 83] on td "8th Mylar - Super Sour Diesel - 3.5g" at bounding box center [106, 77] width 45 height 27
click at [111, 83] on td "8th Mylar - Super Sour Diesel - 3.5g" at bounding box center [106, 77] width 45 height 27
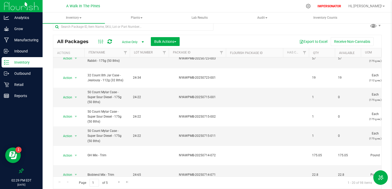
scroll to position [147, 0]
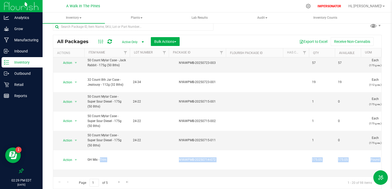
drag, startPoint x: 166, startPoint y: 118, endPoint x: 248, endPoint y: 167, distance: 95.9
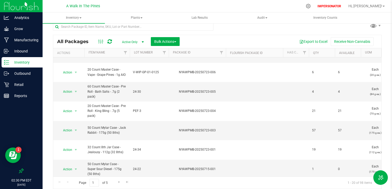
scroll to position [0, 0]
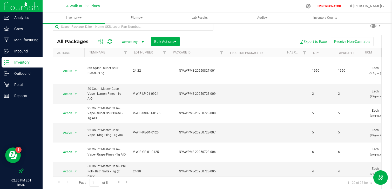
drag, startPoint x: 322, startPoint y: 72, endPoint x: 161, endPoint y: 70, distance: 161.0
click at [161, 70] on span "24-22" at bounding box center [149, 70] width 33 height 5
click at [206, 43] on div "Export to Excel Receive Non-Cannabis" at bounding box center [280, 41] width 194 height 9
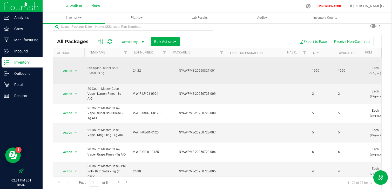
drag, startPoint x: 221, startPoint y: 70, endPoint x: 168, endPoint y: 69, distance: 53.2
click at [168, 69] on div "NYAWPMB-20250827-001" at bounding box center [197, 70] width 59 height 5
click at [210, 67] on td "NYAWPMB-20250827-001" at bounding box center [197, 70] width 57 height 27
drag, startPoint x: 217, startPoint y: 69, endPoint x: 172, endPoint y: 71, distance: 44.9
click at [172, 68] on div "NYAWPMB-20250827-001" at bounding box center [197, 70] width 59 height 5
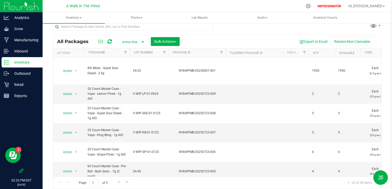
click at [155, 77] on td "24-22" at bounding box center [149, 70] width 39 height 27
click at [308, 78] on td at bounding box center [296, 70] width 26 height 27
drag, startPoint x: 353, startPoint y: 69, endPoint x: 266, endPoint y: 67, distance: 86.6
click at [268, 66] on td at bounding box center [254, 70] width 57 height 27
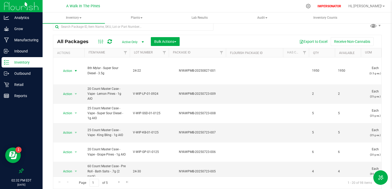
click at [70, 71] on span "Action" at bounding box center [65, 70] width 14 height 7
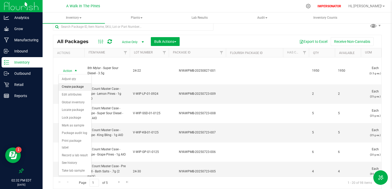
click at [74, 87] on li "Create package" at bounding box center [75, 87] width 33 height 8
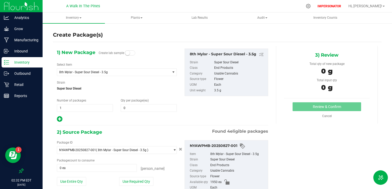
drag, startPoint x: 53, startPoint y: 100, endPoint x: 89, endPoint y: 101, distance: 36.3
click at [89, 101] on div "Number of packages 1 1" at bounding box center [85, 105] width 64 height 14
click at [130, 110] on span at bounding box center [149, 108] width 56 height 8
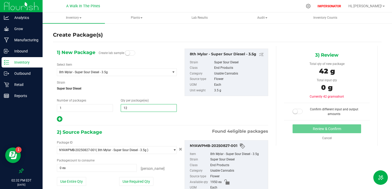
type input "125"
click at [186, 117] on div "1) New Package Create lab sample Select Item 8th Mylar - Super Sour Diesel - 3.…" at bounding box center [162, 85] width 219 height 74
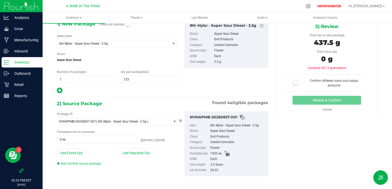
scroll to position [31, 0]
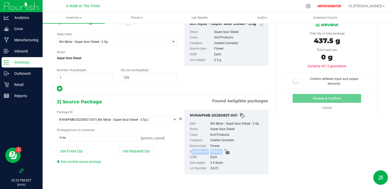
drag, startPoint x: 189, startPoint y: 151, endPoint x: 233, endPoint y: 151, distance: 44.3
click at [233, 151] on ul "Item 8th Mylar - Super Sour Diesel - 3.5g Strain Super Sour Diesel Class End Pr…" at bounding box center [226, 145] width 78 height 52
click at [166, 163] on div "Add another source package" at bounding box center [117, 161] width 120 height 5
click at [138, 155] on button "Use Required Qty" at bounding box center [136, 150] width 34 height 9
type input "125 ea"
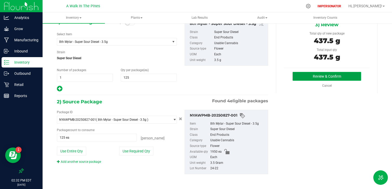
click at [340, 77] on button "Review & Confirm" at bounding box center [326, 76] width 68 height 9
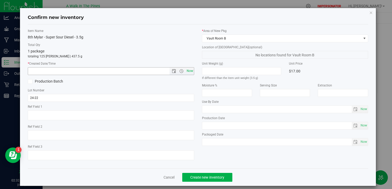
click at [189, 70] on span "Now" at bounding box center [189, 71] width 9 height 8
type input "8/27/2025 2:32 PM"
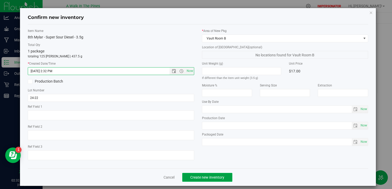
click at [207, 178] on span "Create new inventory" at bounding box center [207, 177] width 34 height 4
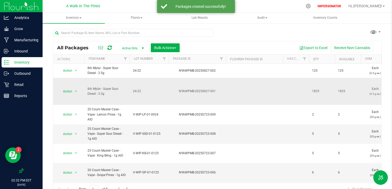
click at [323, 94] on td "1825" at bounding box center [322, 91] width 26 height 27
drag, startPoint x: 323, startPoint y: 94, endPoint x: 298, endPoint y: 95, distance: 24.9
click at [298, 95] on td at bounding box center [296, 91] width 26 height 27
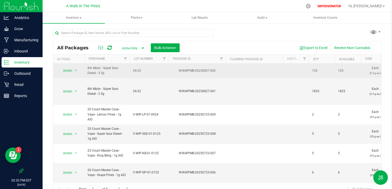
drag, startPoint x: 322, startPoint y: 71, endPoint x: 285, endPoint y: 71, distance: 36.8
click at [285, 71] on td at bounding box center [296, 71] width 26 height 14
drag, startPoint x: 175, startPoint y: 72, endPoint x: 222, endPoint y: 72, distance: 47.2
click at [222, 72] on div "NYAWPMB-20250827-002" at bounding box center [197, 70] width 59 height 5
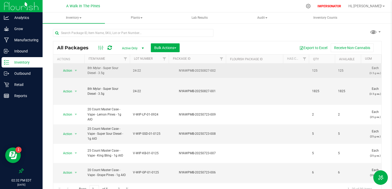
click at [222, 72] on div "NYAWPMB-20250827-002" at bounding box center [197, 70] width 59 height 5
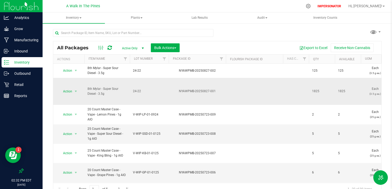
drag, startPoint x: 221, startPoint y: 92, endPoint x: 177, endPoint y: 92, distance: 44.1
click at [176, 92] on div "NYAWPMB-20250827-001" at bounding box center [197, 91] width 59 height 5
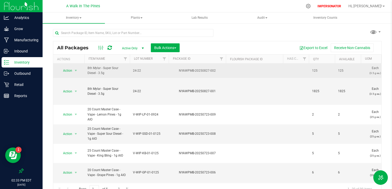
click at [229, 71] on td at bounding box center [254, 71] width 57 height 14
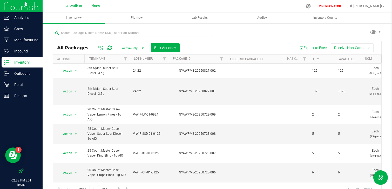
drag, startPoint x: 108, startPoint y: 74, endPoint x: 78, endPoint y: 62, distance: 32.9
click at [78, 62] on div "All Packages Active Only Active Only Lab Samples Locked All Bulk Actions Add to…" at bounding box center [217, 118] width 328 height 154
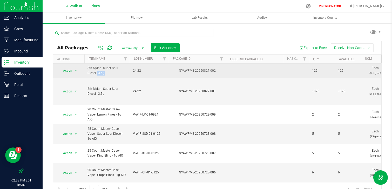
drag, startPoint x: 141, startPoint y: 75, endPoint x: 124, endPoint y: 69, distance: 17.6
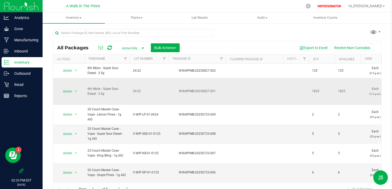
click at [119, 89] on span "8th Mylar - Super Sour Diesel - 3.5g" at bounding box center [106, 91] width 39 height 10
drag, startPoint x: 349, startPoint y: 91, endPoint x: 267, endPoint y: 90, distance: 82.2
click at [267, 90] on td at bounding box center [254, 91] width 57 height 27
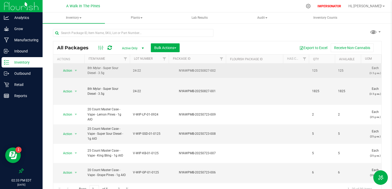
drag, startPoint x: 221, startPoint y: 72, endPoint x: 176, endPoint y: 72, distance: 45.4
click at [176, 72] on div "NYAWPMB-20250827-002" at bounding box center [197, 70] width 59 height 5
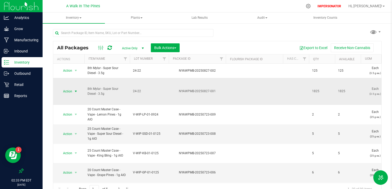
click at [75, 91] on span "select" at bounding box center [76, 91] width 4 height 4
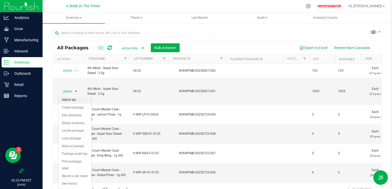
click at [73, 101] on li "Adjust qty" at bounding box center [75, 100] width 33 height 8
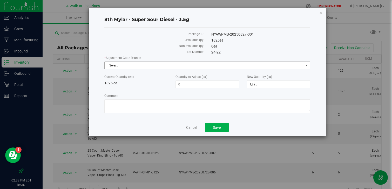
click at [124, 65] on span "Select" at bounding box center [203, 65] width 199 height 7
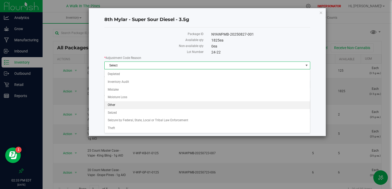
click at [118, 103] on li "Other" at bounding box center [206, 105] width 205 height 8
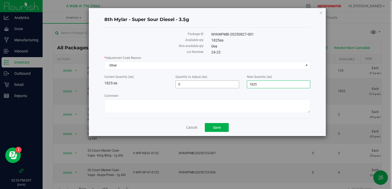
drag, startPoint x: 262, startPoint y: 83, endPoint x: 230, endPoint y: 83, distance: 31.6
click at [230, 83] on div "Current Quantity (ea) 1825 ea Quantity to Adjust (ea) 0 0 New Quantity (ea) 1,8…" at bounding box center [206, 81] width 213 height 14
type input "1950"
type input "125"
type input "1,950"
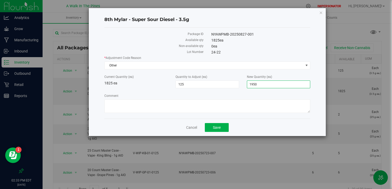
click at [217, 132] on div "Cancel Save" at bounding box center [207, 126] width 206 height 17
click at [217, 130] on button "Save" at bounding box center [217, 127] width 24 height 9
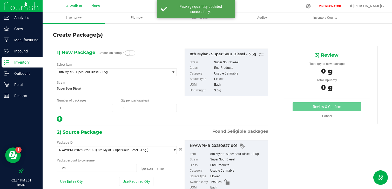
click at [25, 61] on p "Inventory" at bounding box center [24, 62] width 31 height 6
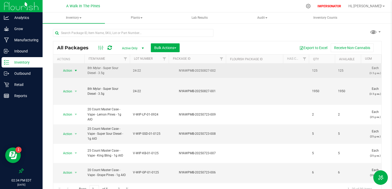
click at [71, 70] on span "Action" at bounding box center [65, 70] width 14 height 7
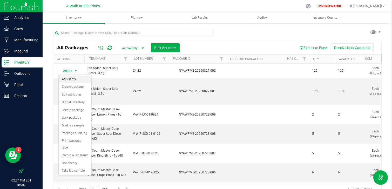
click at [73, 79] on li "Adjust qty" at bounding box center [75, 79] width 33 height 8
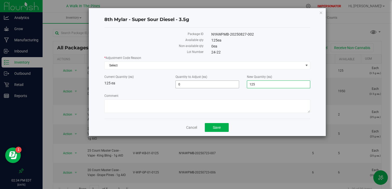
drag, startPoint x: 265, startPoint y: 85, endPoint x: 227, endPoint y: 85, distance: 38.4
click at [227, 85] on div "Current Quantity (ea) 125 ea Quantity to Adjust (ea) 0 0 New Quantity (ea) 125 …" at bounding box center [206, 81] width 213 height 14
type input "0"
type input "-125"
type input "0"
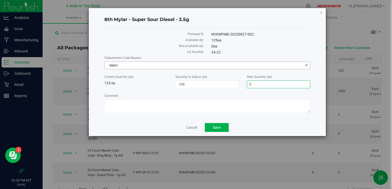
click at [156, 62] on span "Select" at bounding box center [203, 65] width 199 height 7
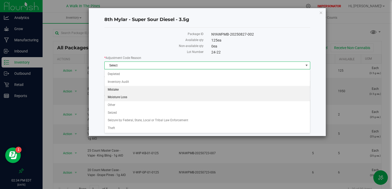
click at [128, 88] on li "Mistake" at bounding box center [206, 90] width 205 height 8
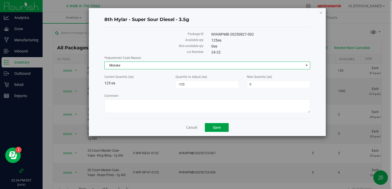
click at [212, 129] on button "Save" at bounding box center [217, 127] width 24 height 9
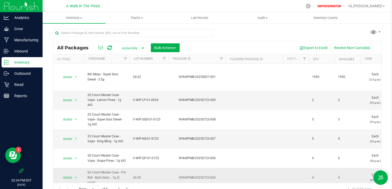
drag, startPoint x: 344, startPoint y: 98, endPoint x: 288, endPoint y: 155, distance: 80.1
click at [288, 168] on td at bounding box center [296, 177] width 26 height 19
click at [80, 18] on span at bounding box center [81, 18] width 2 height 1
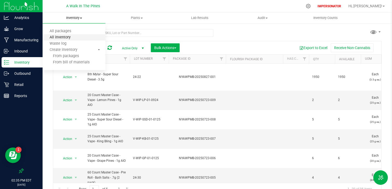
click at [73, 38] on span "All inventory" at bounding box center [60, 37] width 35 height 4
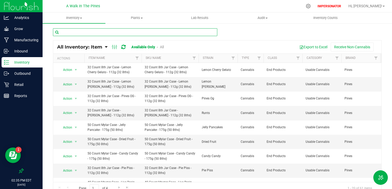
click at [135, 34] on input "text" at bounding box center [135, 32] width 164 height 8
type input "super sour"
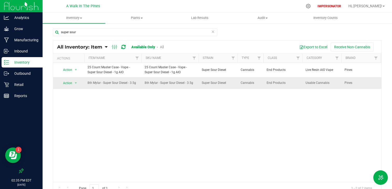
drag, startPoint x: 87, startPoint y: 82, endPoint x: 242, endPoint y: 83, distance: 155.1
click at [274, 95] on div "Action Action Global inventory View packages 25 Count Master Case - Vape - Supe…" at bounding box center [217, 122] width 328 height 119
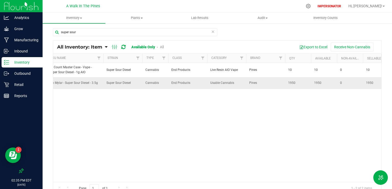
drag, startPoint x: 284, startPoint y: 86, endPoint x: 314, endPoint y: 86, distance: 30.3
click at [314, 91] on div "Action Action Global inventory View packages 25 Count Master Case - Vape - Supe…" at bounding box center [217, 122] width 328 height 119
click at [18, 65] on p "Inventory" at bounding box center [24, 62] width 31 height 6
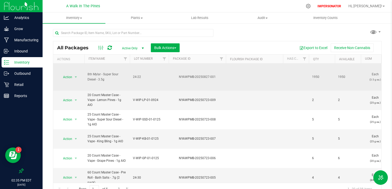
drag, startPoint x: 219, startPoint y: 77, endPoint x: 169, endPoint y: 76, distance: 49.8
click at [169, 76] on div "NYAWPMB-20250827-001" at bounding box center [197, 76] width 59 height 5
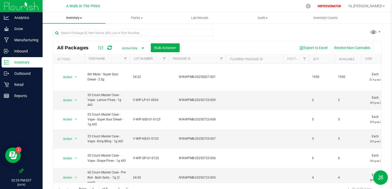
click at [81, 19] on span "Inventory" at bounding box center [74, 18] width 63 height 5
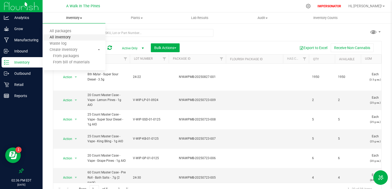
click at [63, 37] on span "All inventory" at bounding box center [60, 37] width 35 height 4
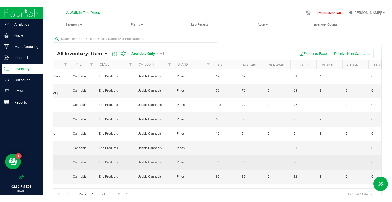
scroll to position [0, 196]
